Goal: Task Accomplishment & Management: Use online tool/utility

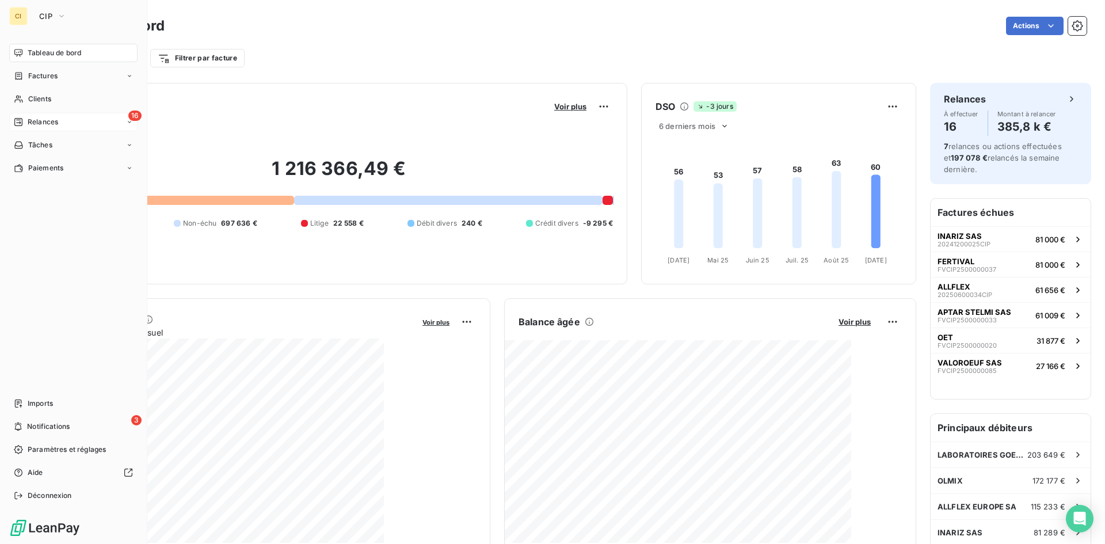
click at [32, 120] on span "Relances" at bounding box center [43, 122] width 31 height 10
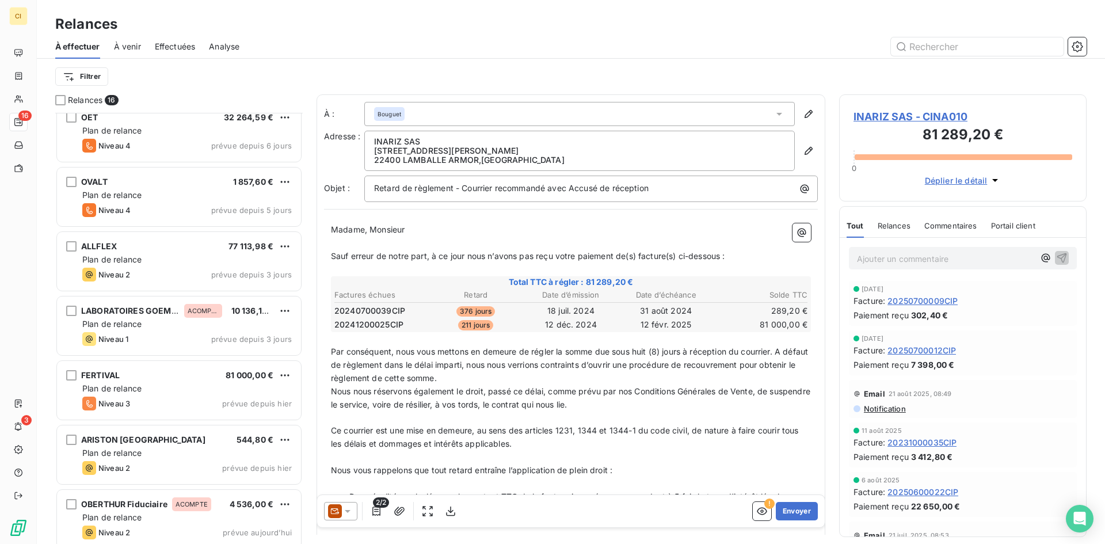
scroll to position [601, 0]
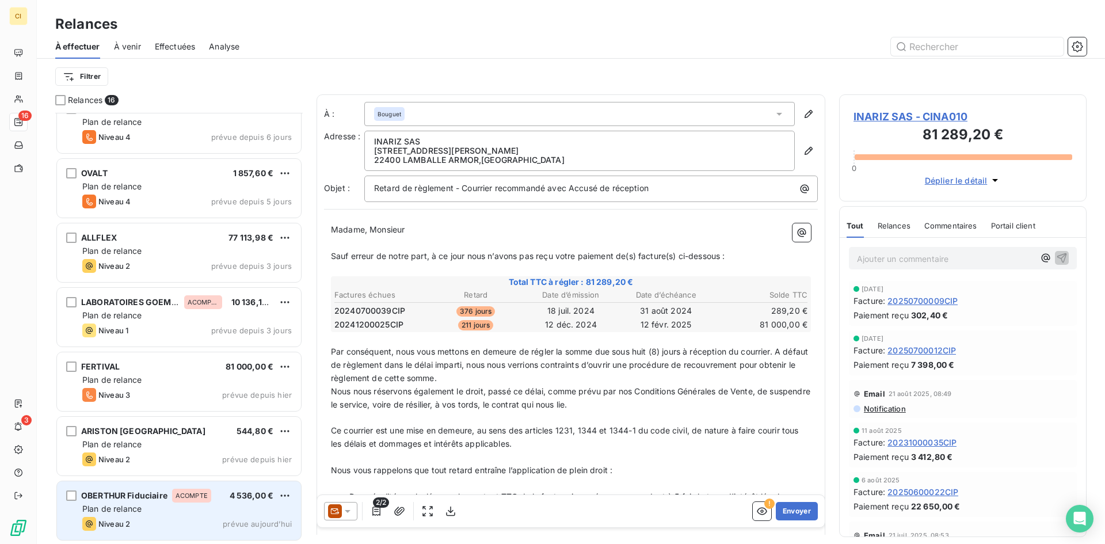
click at [91, 493] on span "OBERTHUR Fiduciaire" at bounding box center [124, 496] width 86 height 10
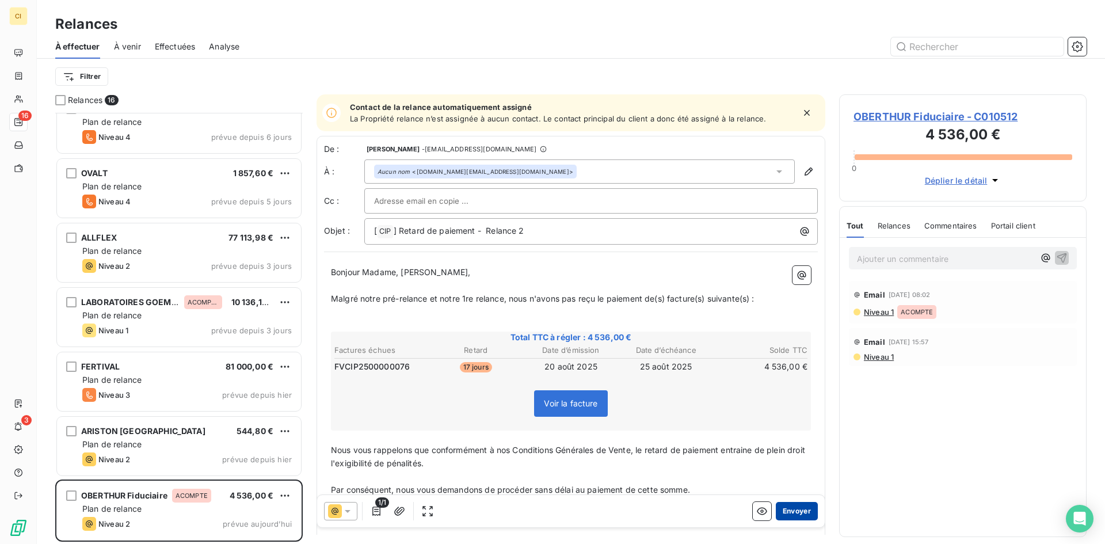
click at [595, 493] on button "Envoyer" at bounding box center [797, 511] width 42 height 18
